Goal: Navigation & Orientation: Find specific page/section

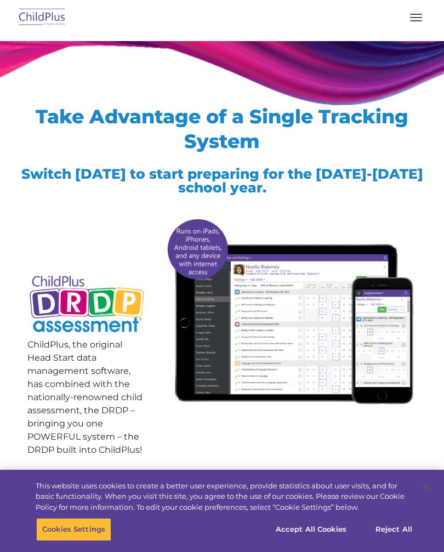
click at [417, 18] on button "button" at bounding box center [416, 18] width 23 height 18
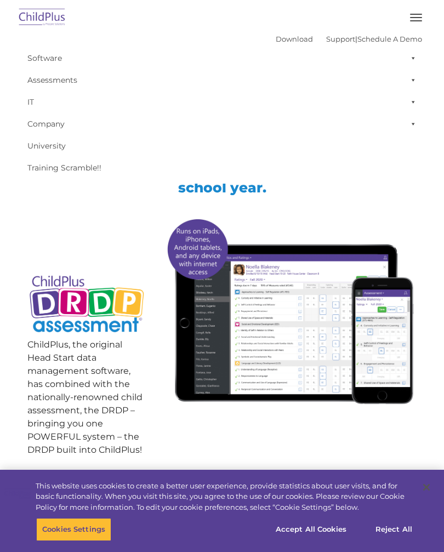
click at [103, 257] on div at bounding box center [86, 241] width 119 height 55
click at [38, 13] on img at bounding box center [42, 18] width 52 height 26
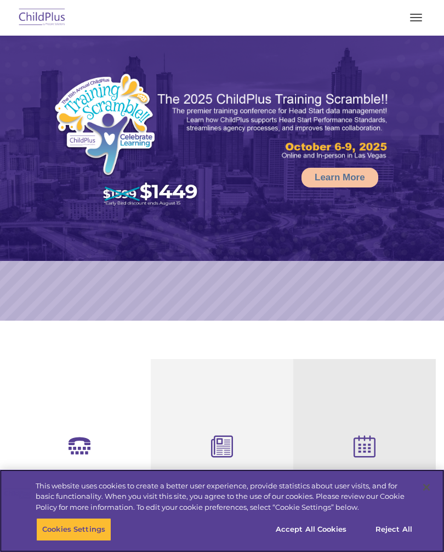
select select "MEDIUM"
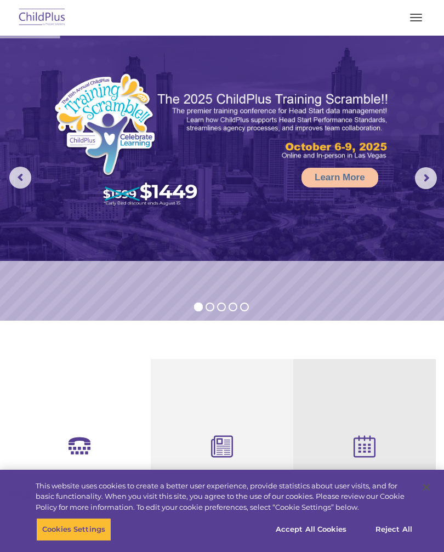
click at [32, 8] on img at bounding box center [42, 18] width 52 height 26
click at [43, 15] on img at bounding box center [42, 18] width 52 height 26
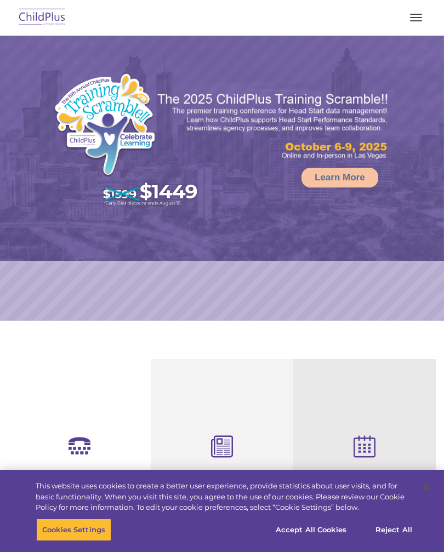
select select "MEDIUM"
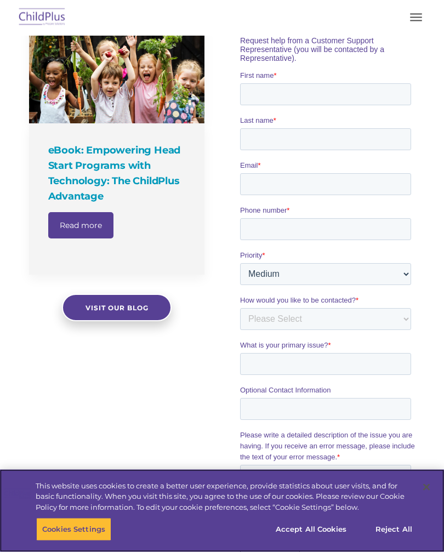
scroll to position [747, 0]
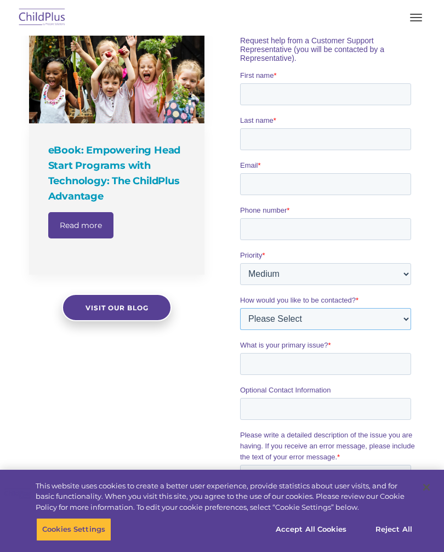
click at [353, 311] on select "Please Select Phone Email" at bounding box center [325, 319] width 171 height 22
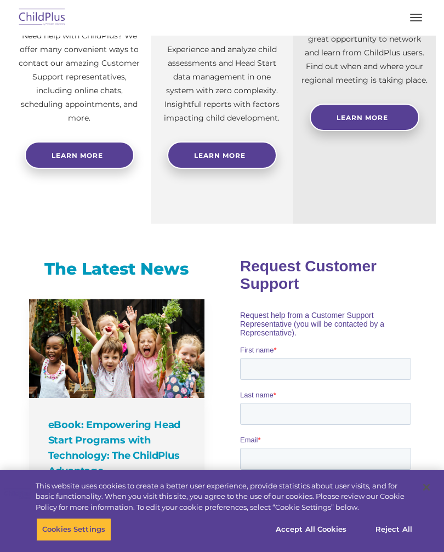
scroll to position [778, 0]
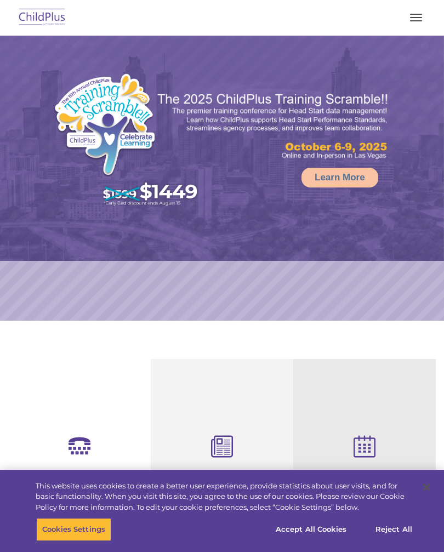
select select "MEDIUM"
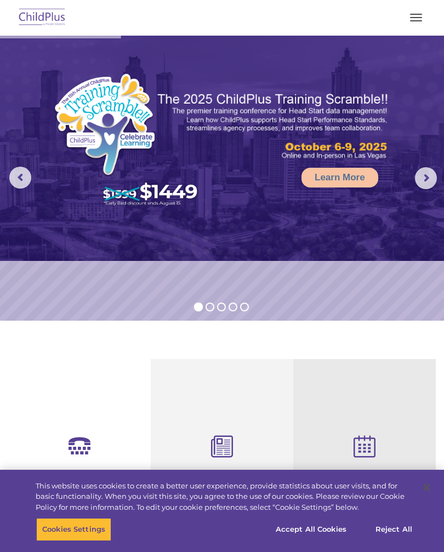
click at [414, 20] on span "button" at bounding box center [416, 20] width 12 height 1
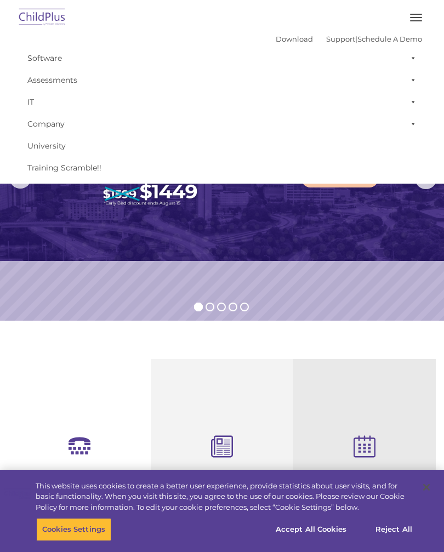
click at [281, 40] on link "Download" at bounding box center [294, 39] width 37 height 9
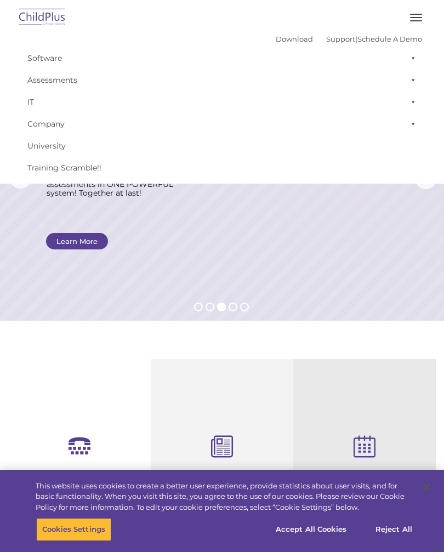
click at [43, 16] on img at bounding box center [42, 18] width 52 height 26
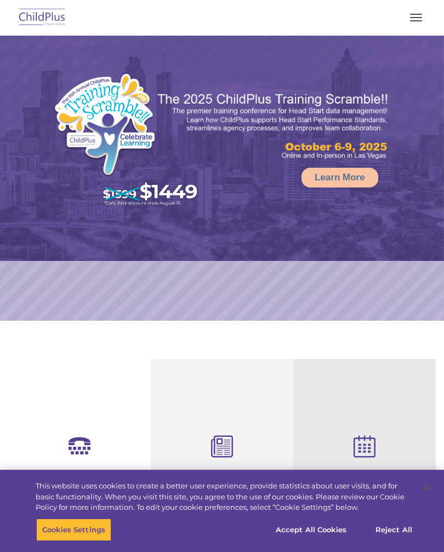
select select "MEDIUM"
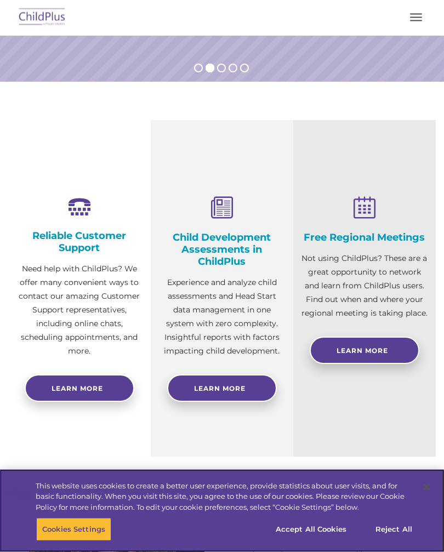
scroll to position [239, 0]
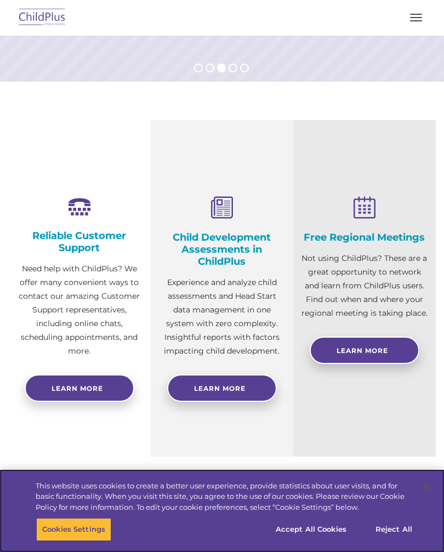
click at [307, 541] on button "Accept All Cookies" at bounding box center [311, 529] width 83 height 23
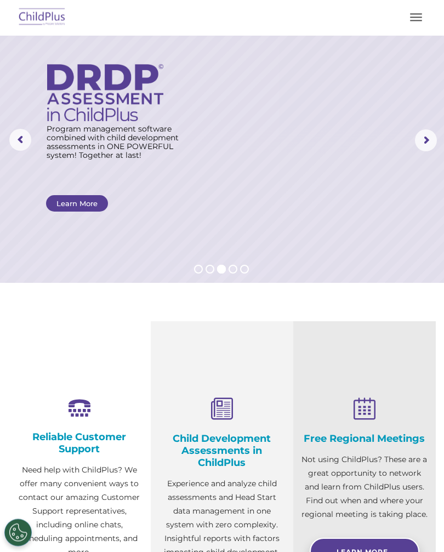
scroll to position [0, 0]
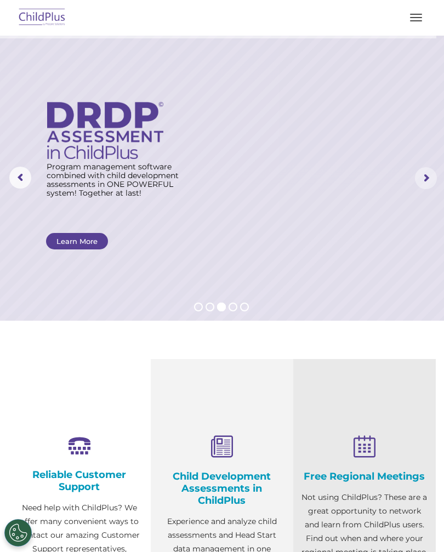
click at [422, 183] on rs-arrow at bounding box center [426, 178] width 22 height 22
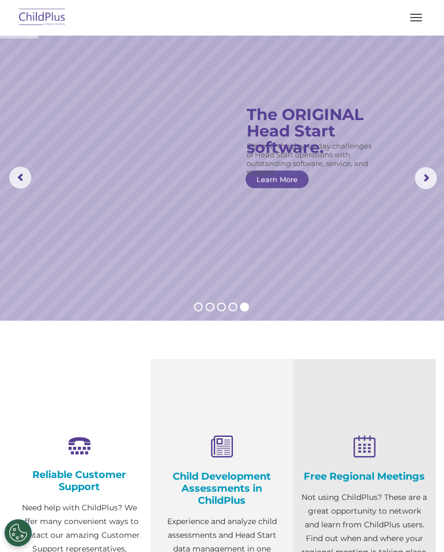
click at [423, 175] on rs-arrow at bounding box center [426, 178] width 22 height 22
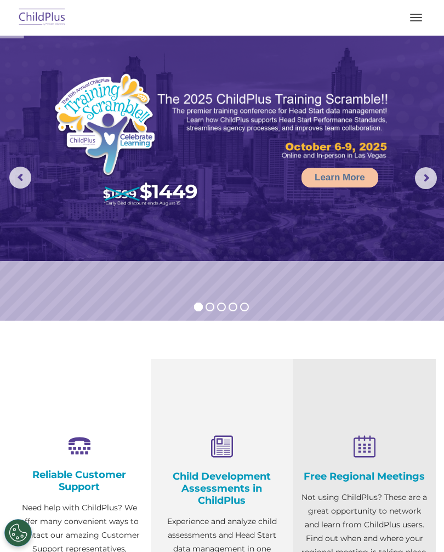
click at [419, 180] on rs-arrow at bounding box center [426, 178] width 22 height 22
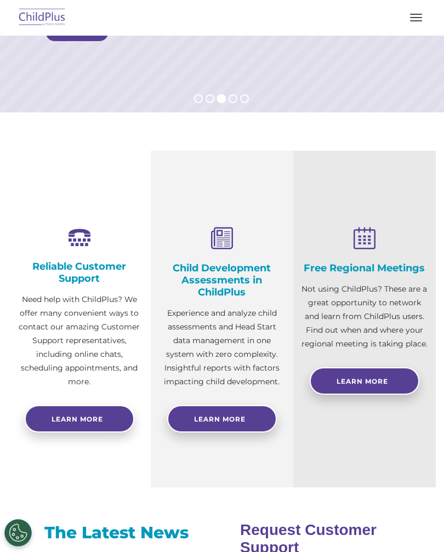
scroll to position [218, 0]
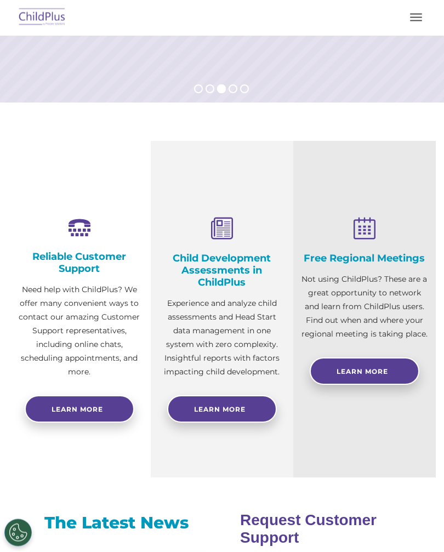
click at [220, 403] on link "Learn More" at bounding box center [222, 409] width 110 height 27
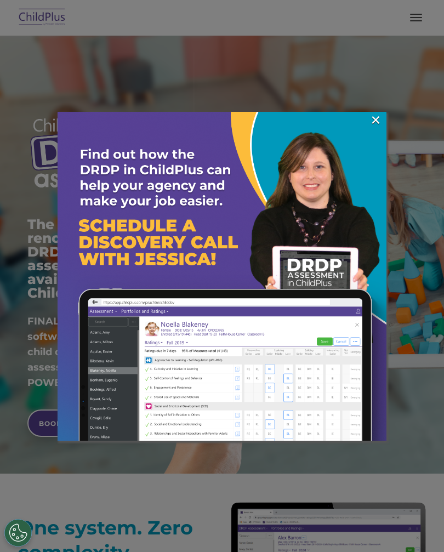
click at [371, 126] on link "×" at bounding box center [376, 120] width 13 height 11
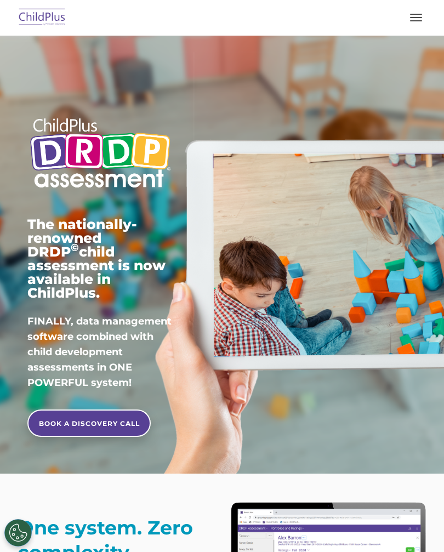
click at [438, 167] on div "The nationally-renowned DRDP © child assessment is now available in ChildPlus. …" at bounding box center [222, 255] width 444 height 438
click at [55, 27] on img at bounding box center [42, 18] width 52 height 26
click at [424, 23] on button "button" at bounding box center [416, 18] width 23 height 18
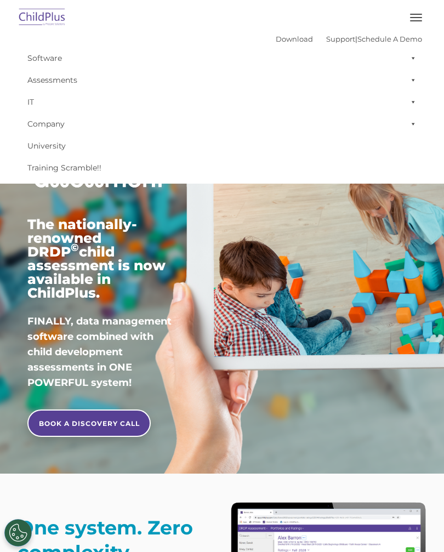
click at [419, 21] on span "button" at bounding box center [416, 20] width 12 height 1
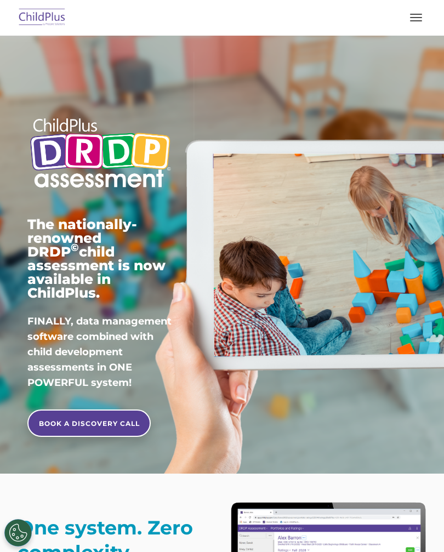
click at [405, 26] on div at bounding box center [222, 17] width 400 height 26
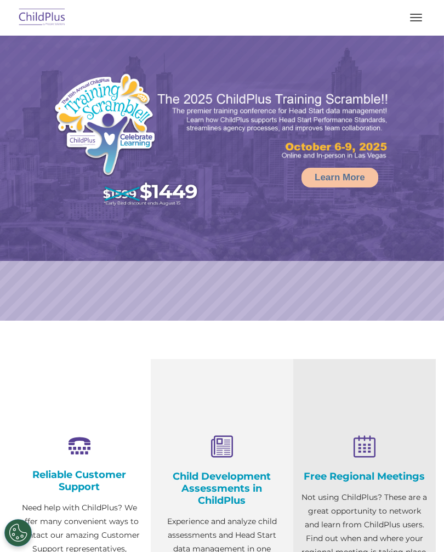
select select "MEDIUM"
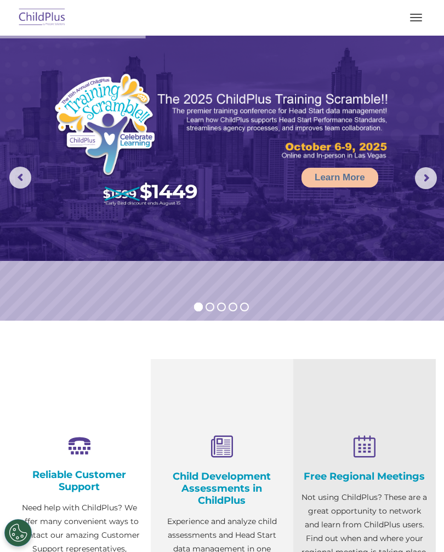
click at [422, 23] on button "button" at bounding box center [416, 18] width 23 height 18
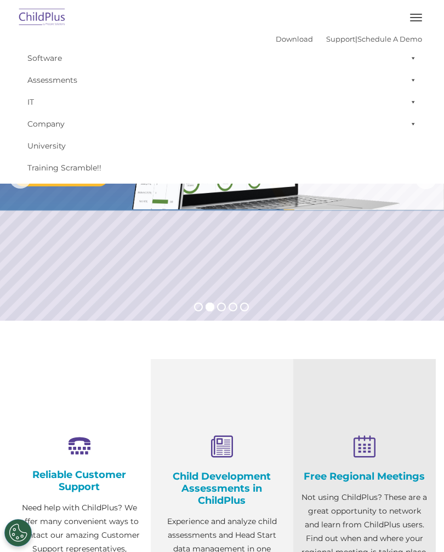
click at [416, 55] on span at bounding box center [411, 58] width 11 height 22
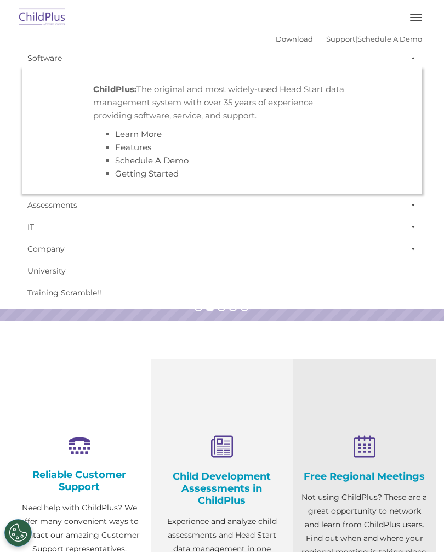
click at [330, 238] on link "IT" at bounding box center [222, 227] width 400 height 22
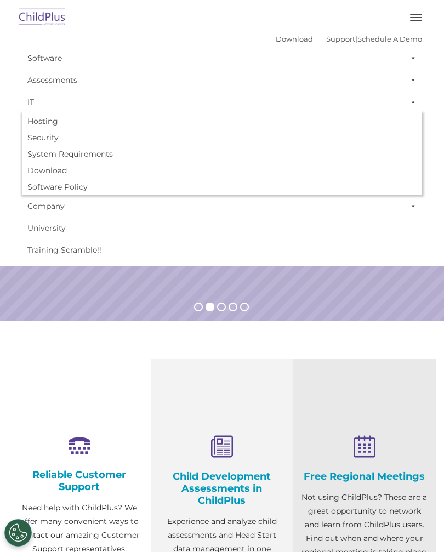
click at [284, 43] on link "Download" at bounding box center [294, 39] width 37 height 9
